Goal: Task Accomplishment & Management: Check status

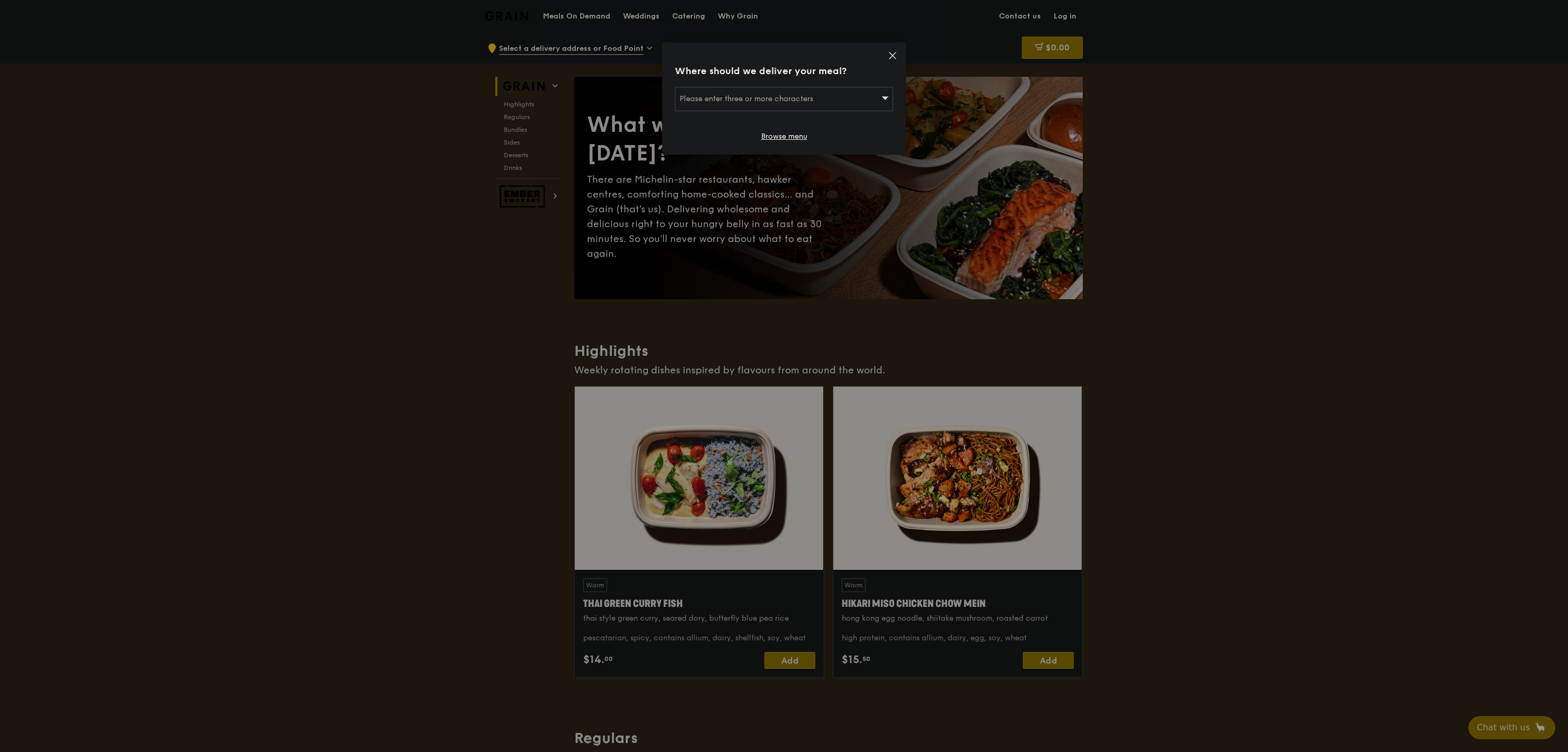
click at [895, 55] on icon at bounding box center [893, 56] width 10 height 10
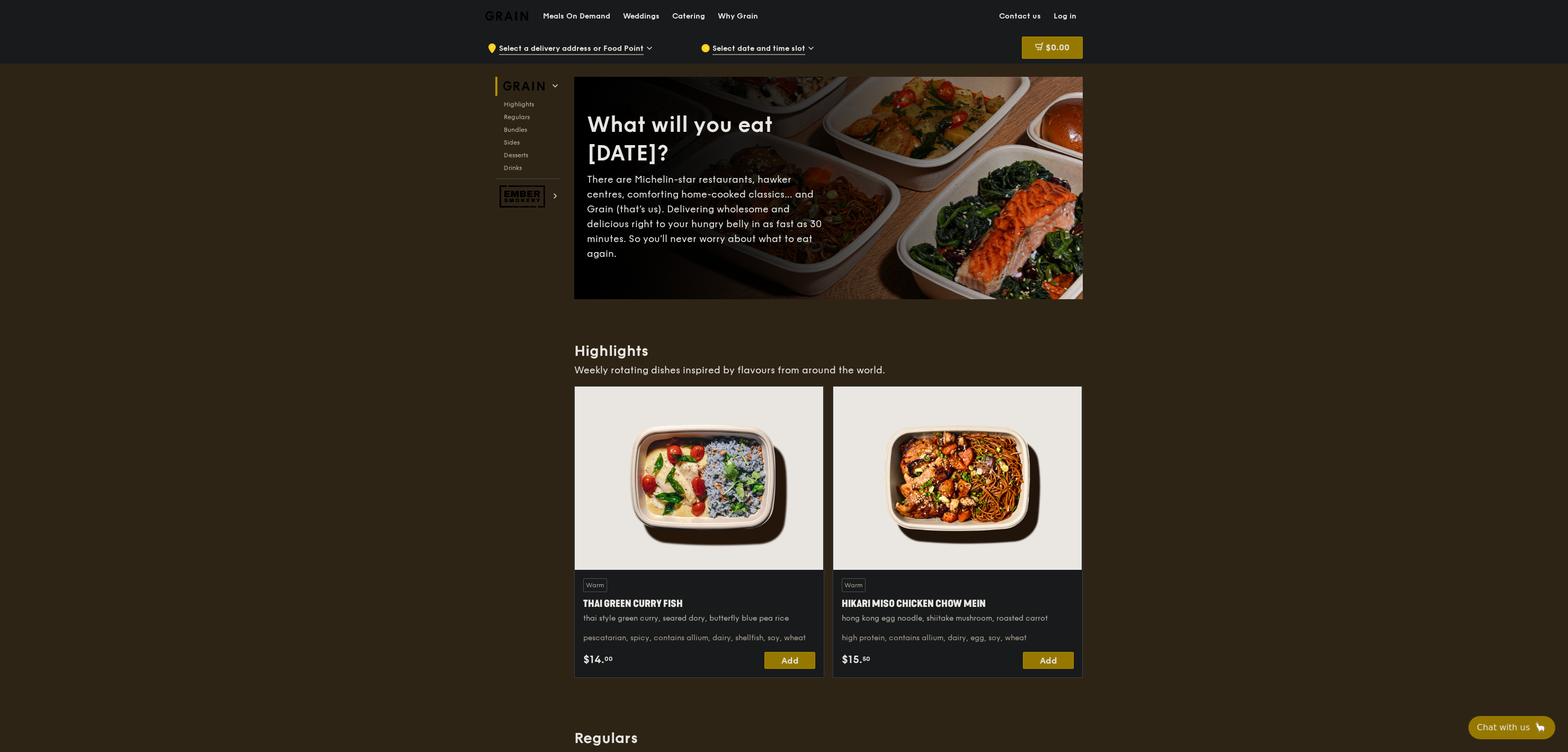
click at [1051, 19] on link "Log in" at bounding box center [1065, 16] width 35 height 32
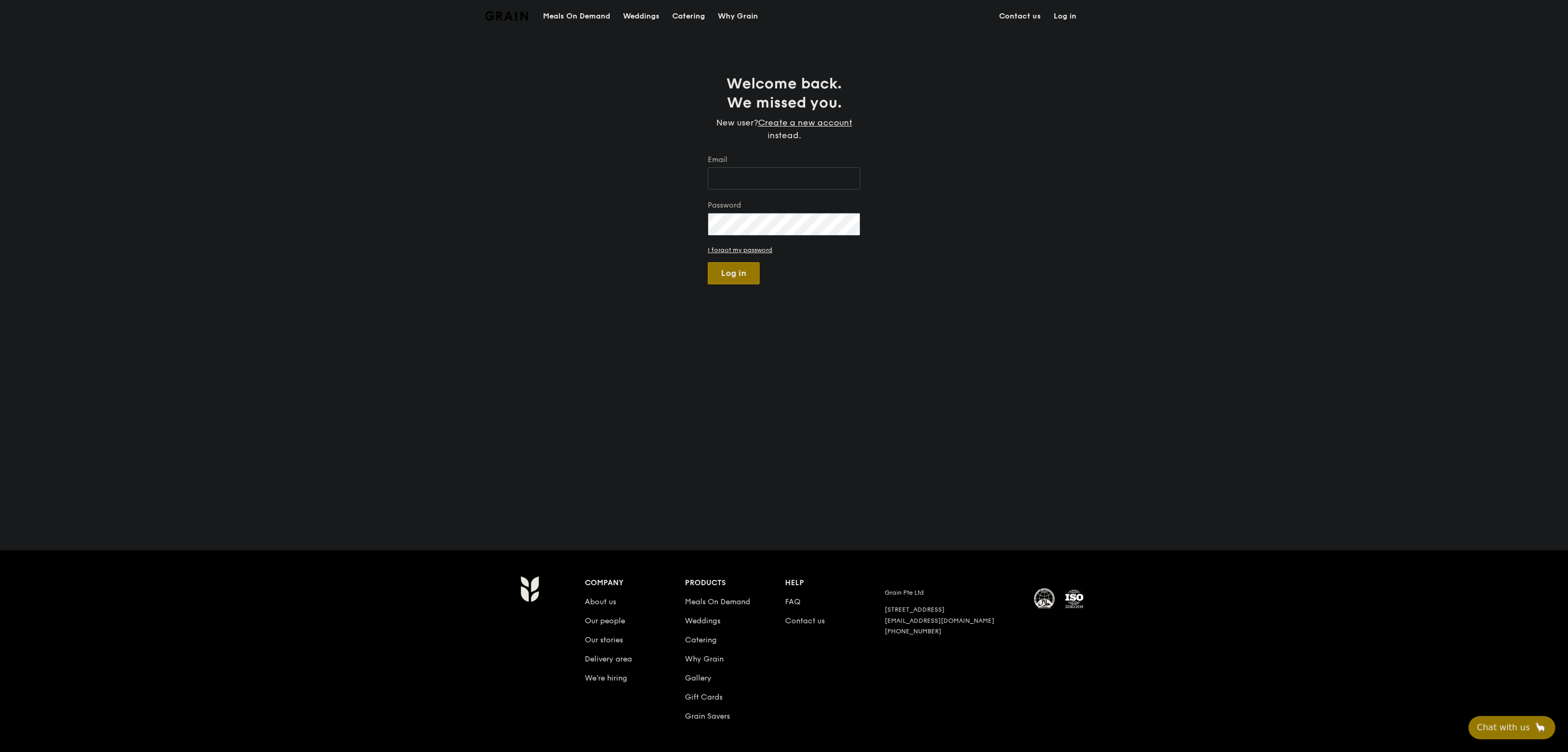
click at [777, 190] on div "Email" at bounding box center [784, 173] width 153 height 37
click at [777, 182] on input "Email" at bounding box center [784, 178] width 153 height 23
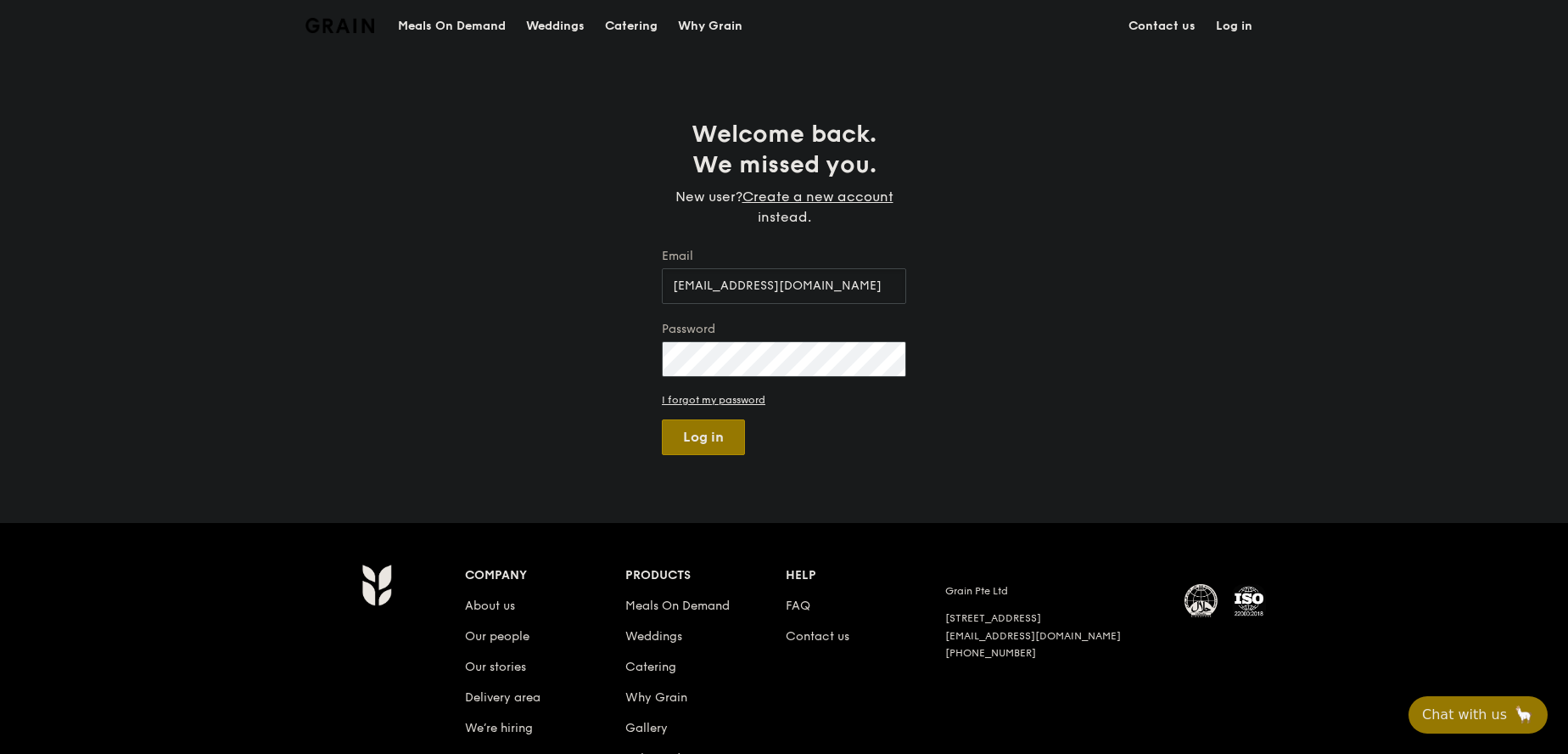
type input "[EMAIL_ADDRESS][DOMAIN_NAME]"
click at [662, 419] on button "Log in" at bounding box center [703, 437] width 83 height 36
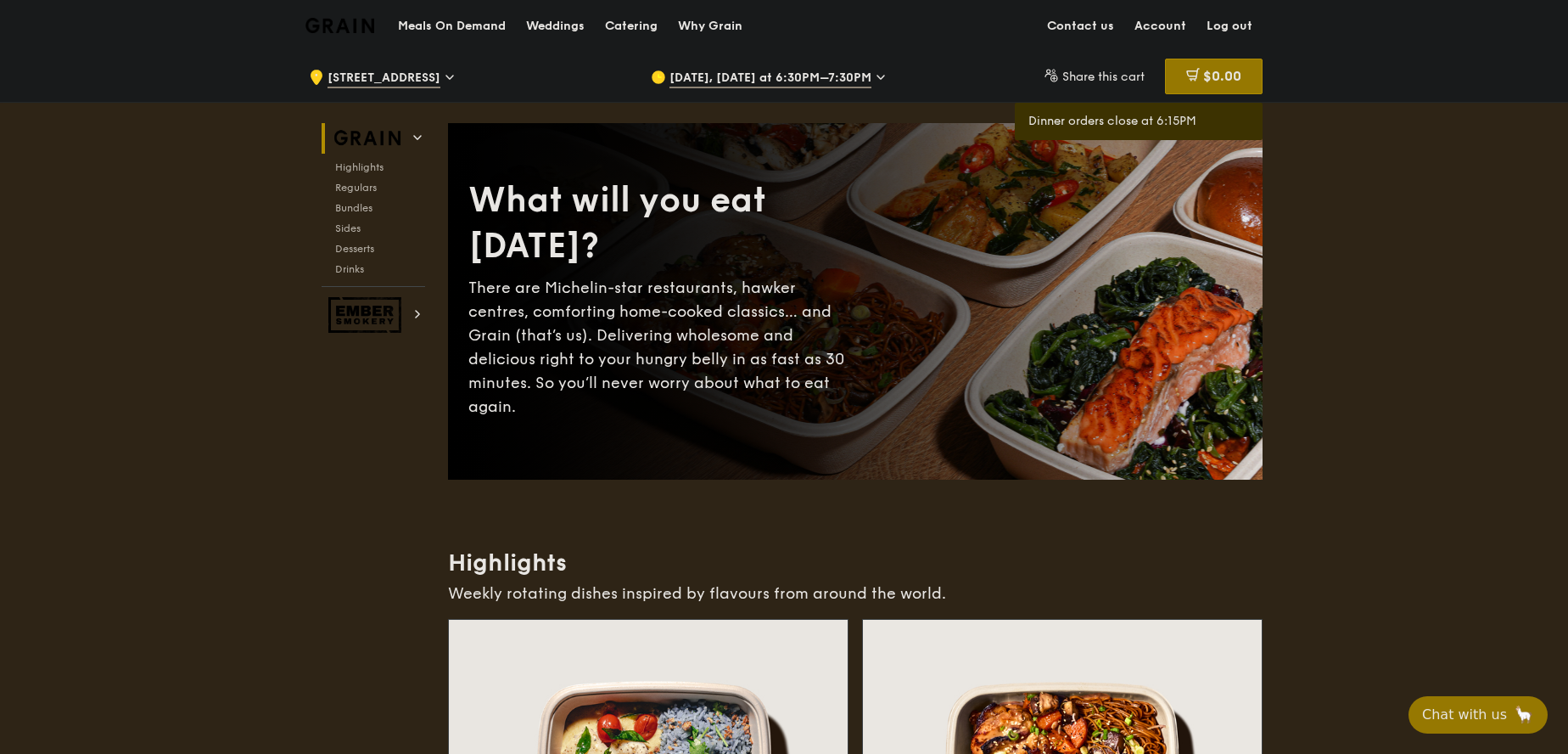
click at [777, 181] on div "What will you eat [DATE]? There are Michelin-star restaurants, hawker centres, …" at bounding box center [855, 301] width 814 height 289
click at [1200, 61] on div "$0.00" at bounding box center [1214, 76] width 98 height 36
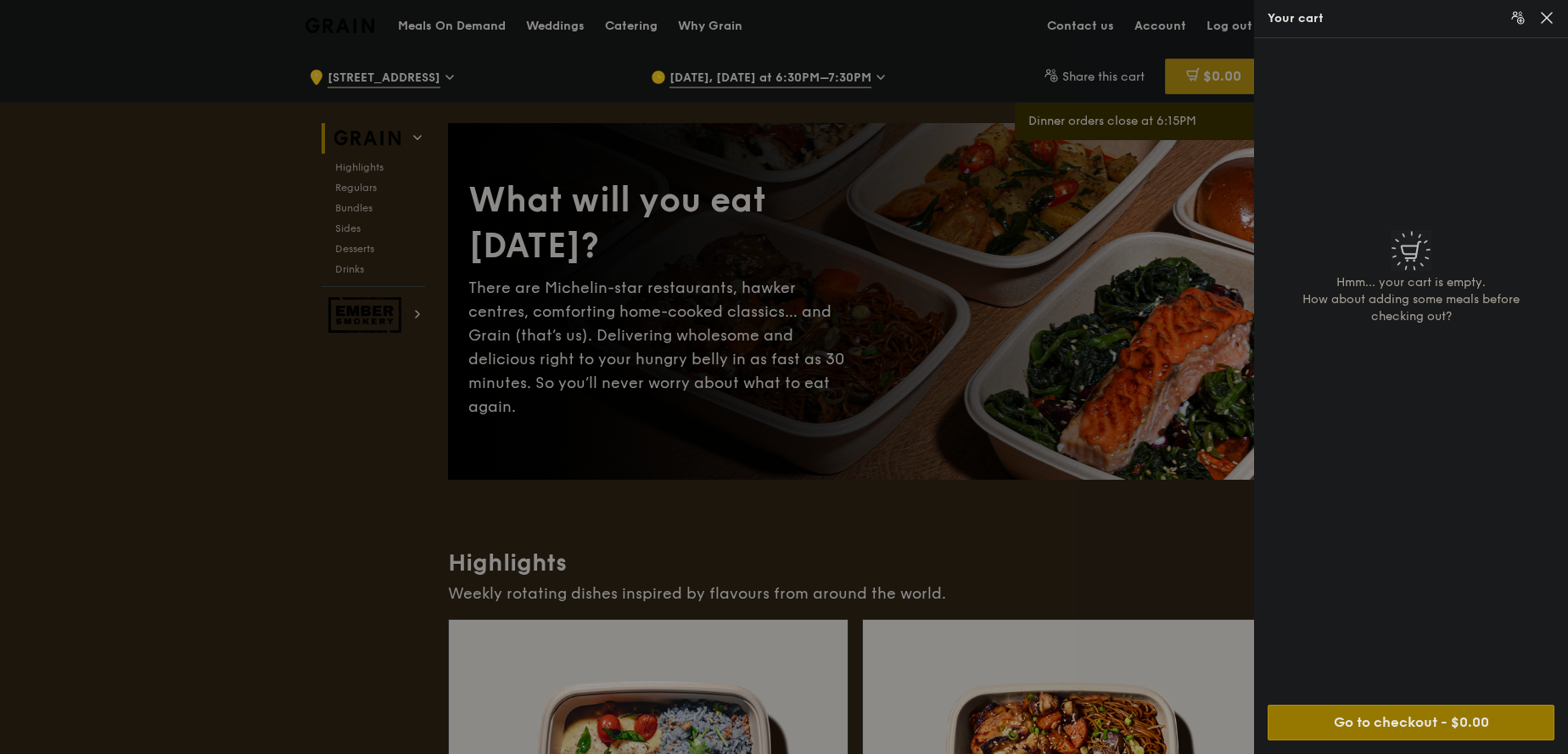
click at [1200, 61] on div at bounding box center [784, 377] width 1568 height 754
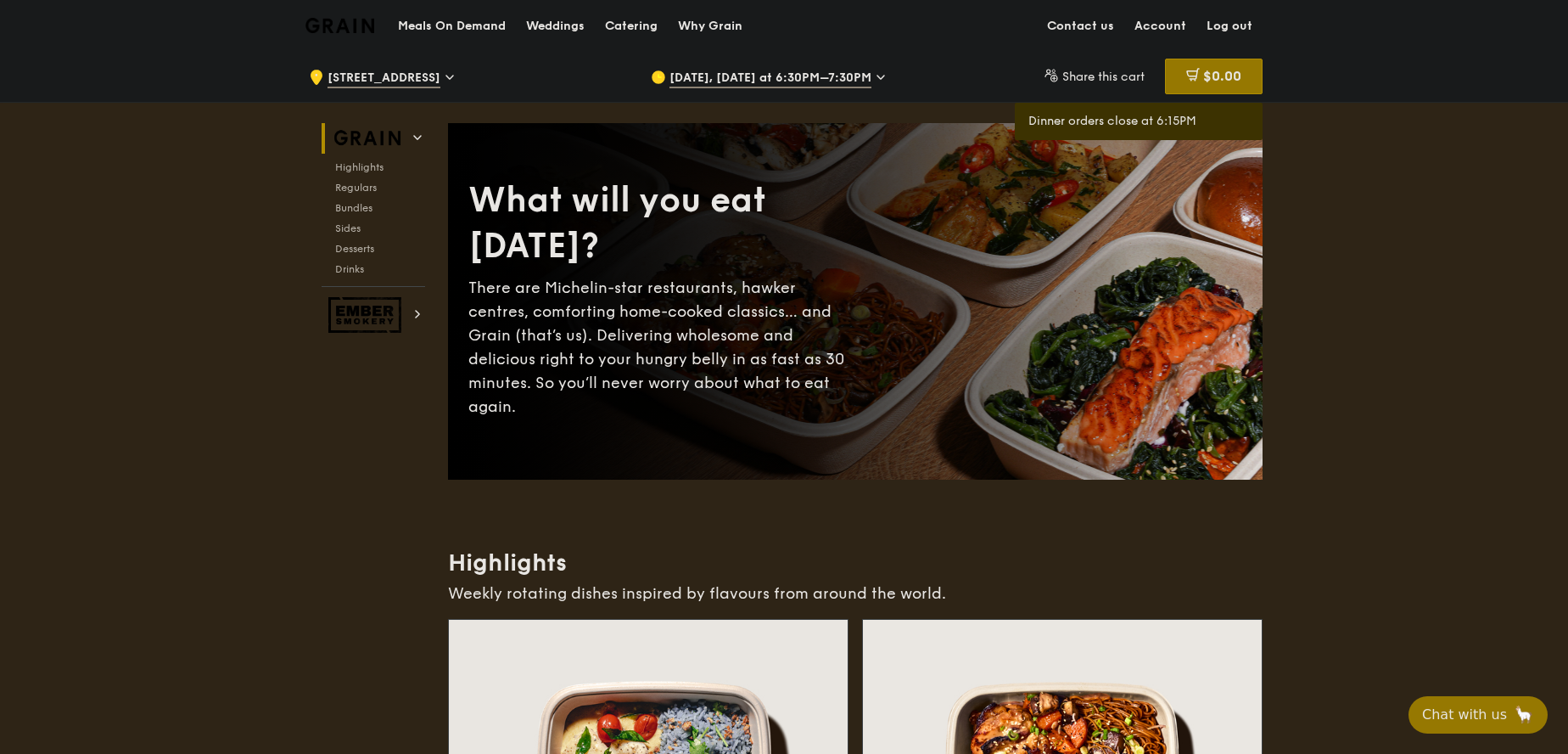
click at [1162, 25] on link "Account" at bounding box center [1160, 26] width 72 height 51
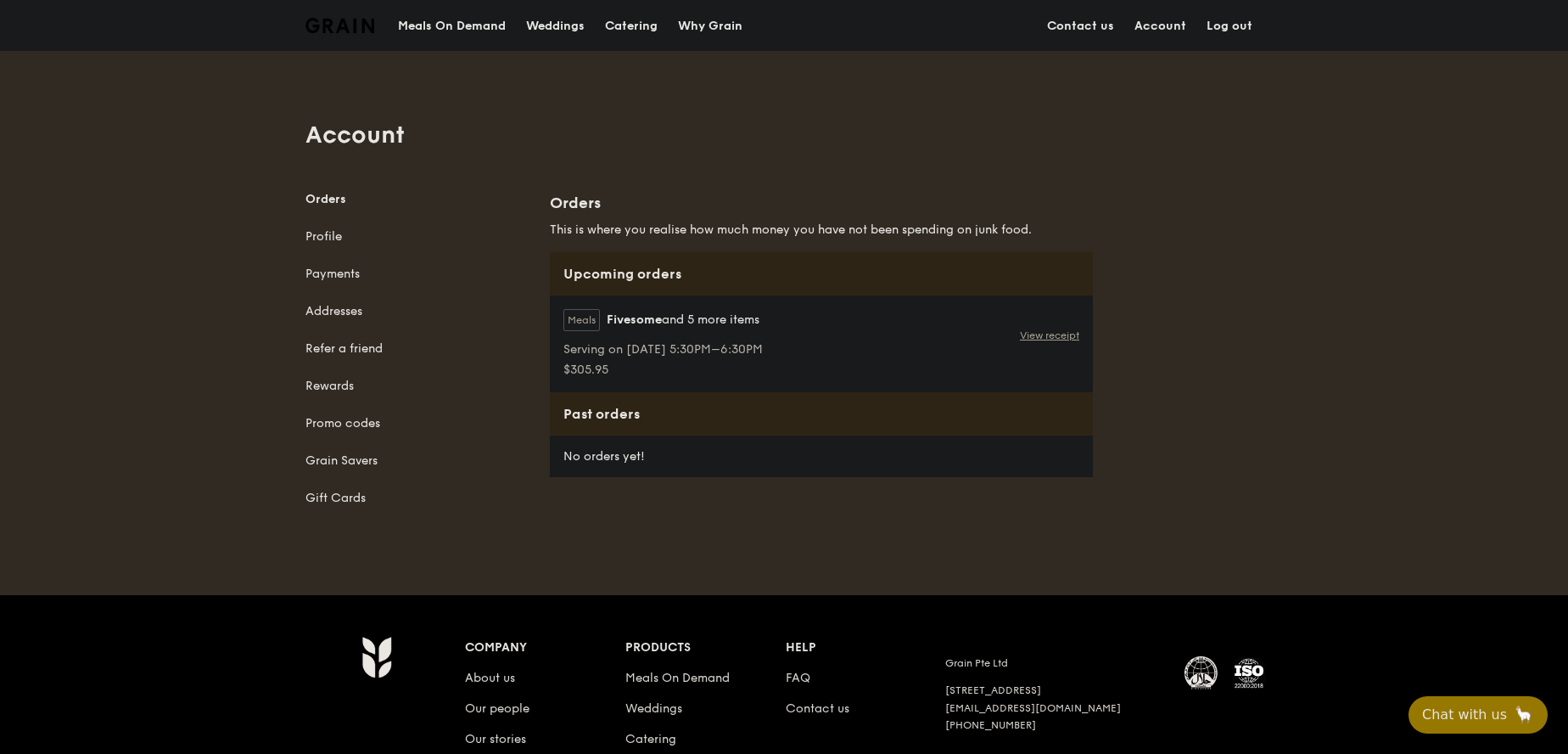
click at [1040, 337] on link "View receipt" at bounding box center [1049, 336] width 59 height 14
